Goal: Download file/media

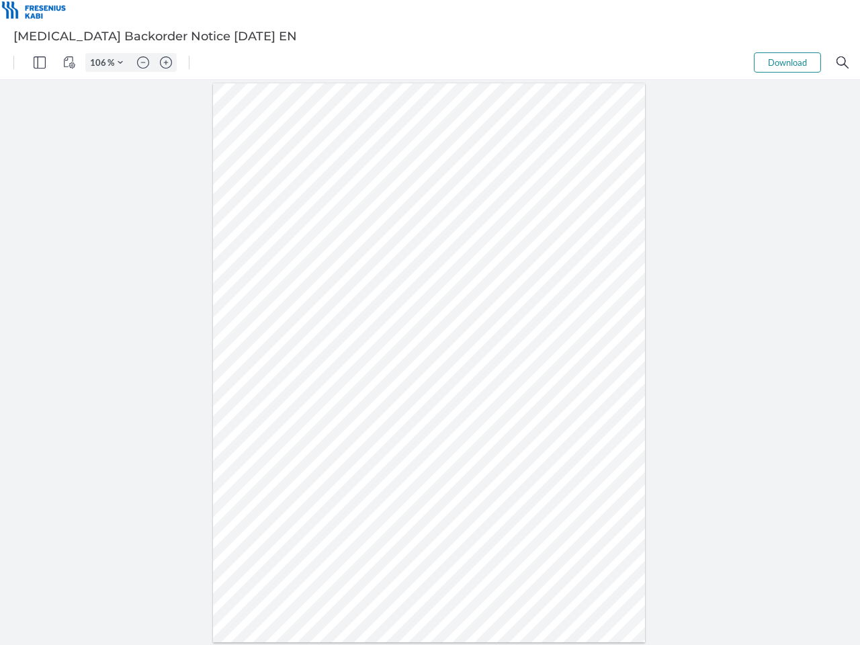
click at [40, 63] on img "Panel" at bounding box center [40, 62] width 12 height 12
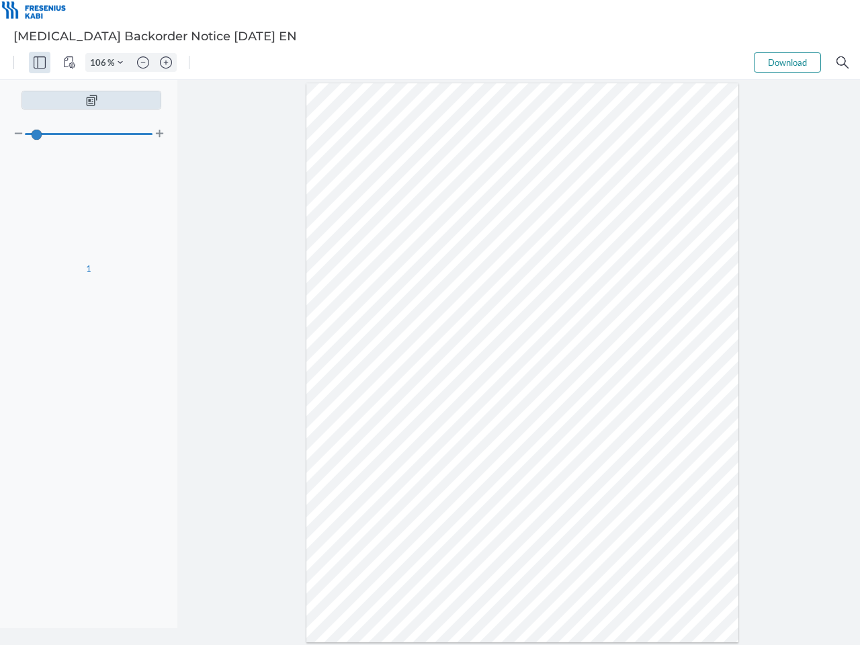
click at [69, 63] on img "View Controls" at bounding box center [69, 62] width 12 height 12
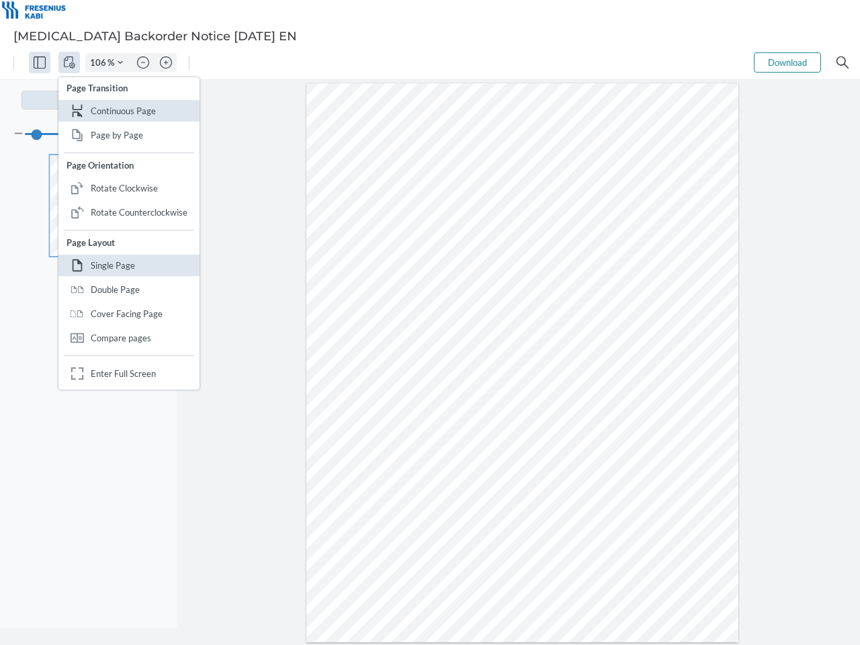
click at [100, 63] on input "106" at bounding box center [97, 62] width 22 height 12
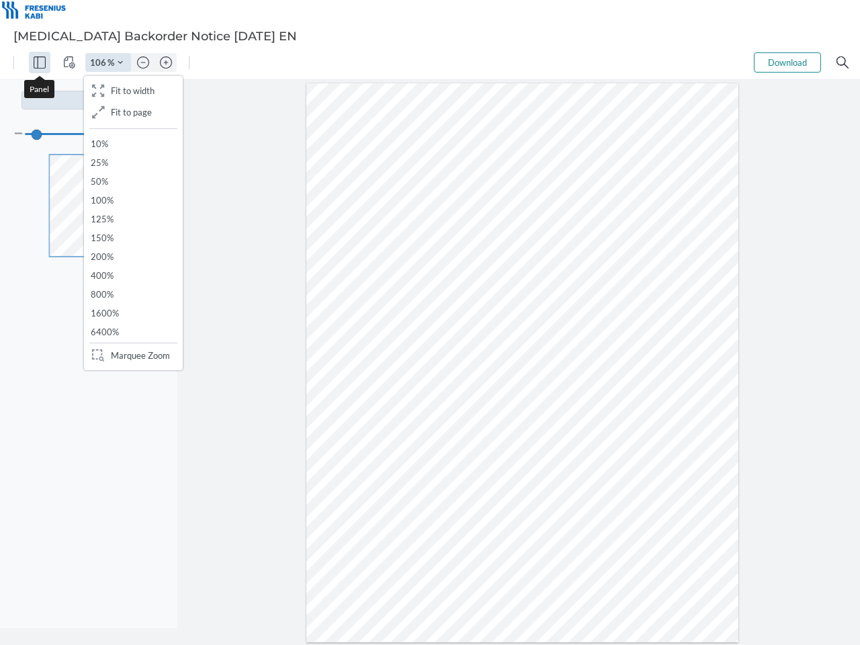
click at [120, 63] on img "Zoom Controls" at bounding box center [120, 62] width 5 height 5
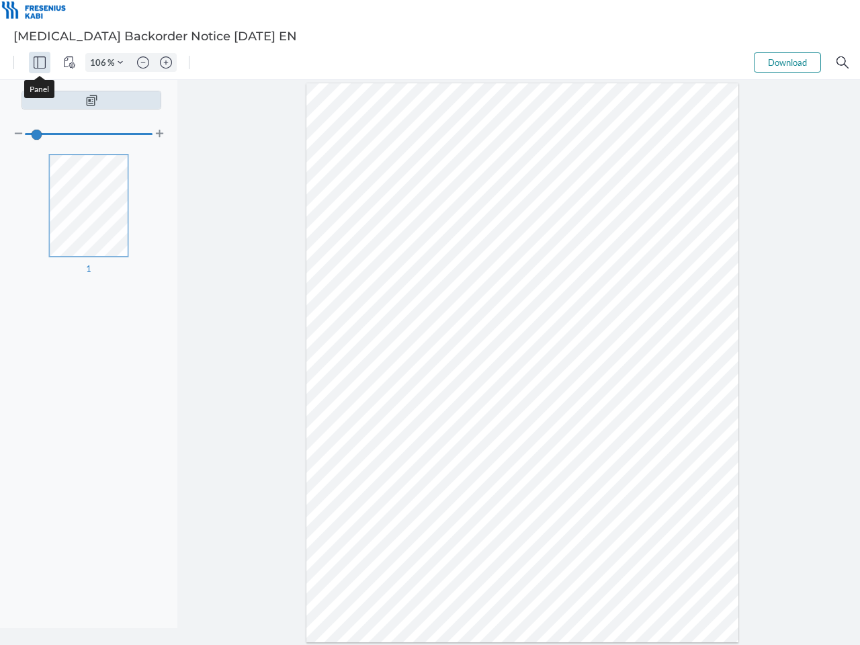
click at [143, 63] on img "Zoom out" at bounding box center [143, 62] width 12 height 12
click at [166, 63] on img "Zoom in" at bounding box center [166, 62] width 12 height 12
type input "106"
click at [788, 63] on button "Download" at bounding box center [787, 62] width 67 height 20
click at [843, 63] on img "Search" at bounding box center [843, 62] width 12 height 12
